Goal: Browse casually: Explore the website without a specific task or goal

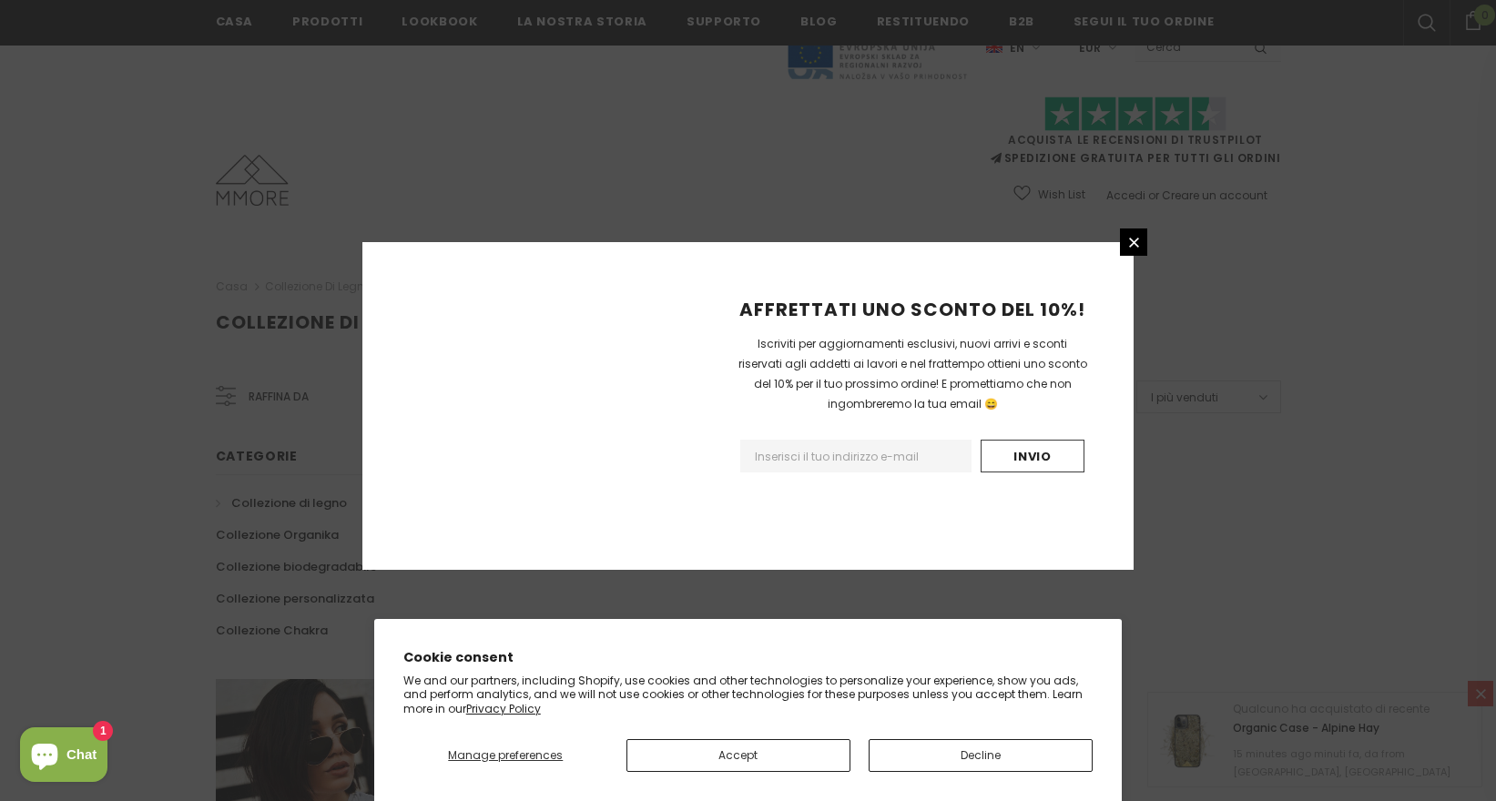
scroll to position [1066, 0]
